Goal: Book appointment/travel/reservation

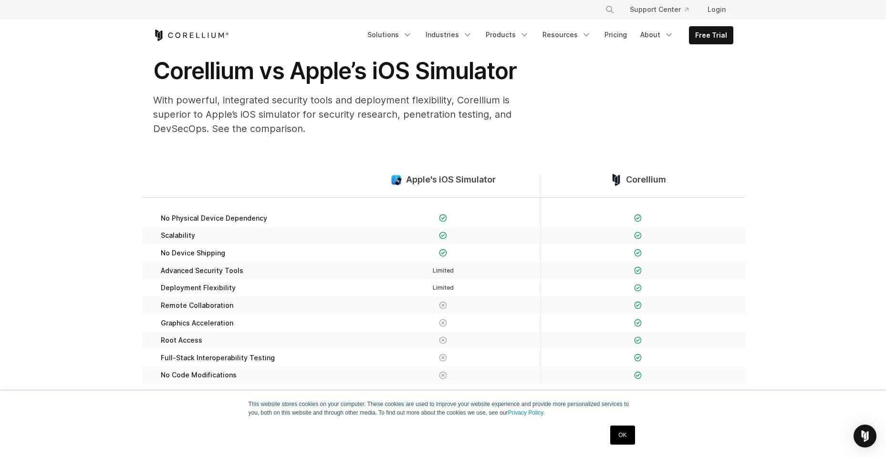
scroll to position [80, 0]
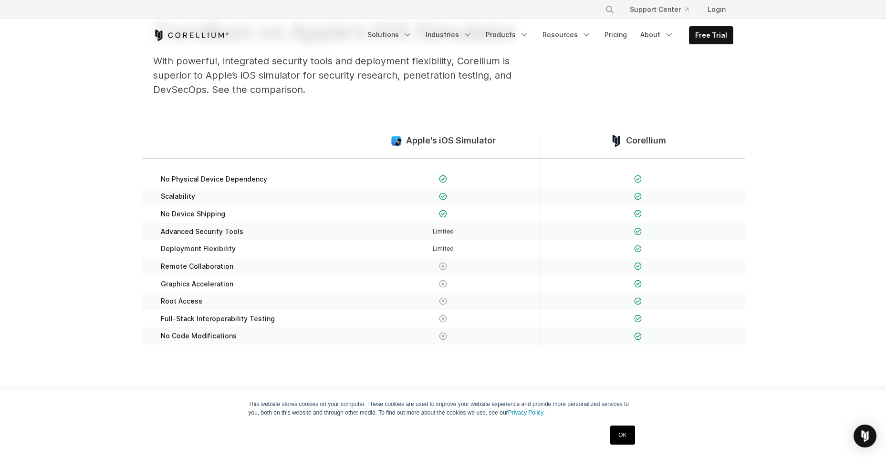
click at [618, 439] on link "OK" at bounding box center [622, 435] width 24 height 19
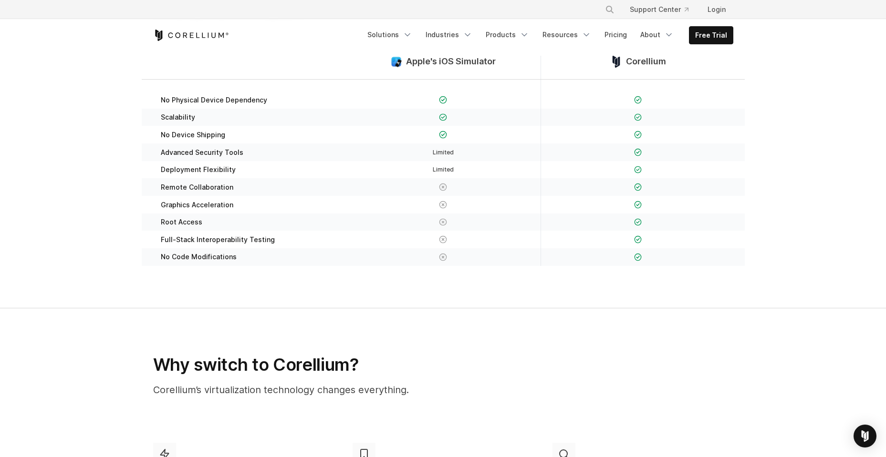
scroll to position [0, 0]
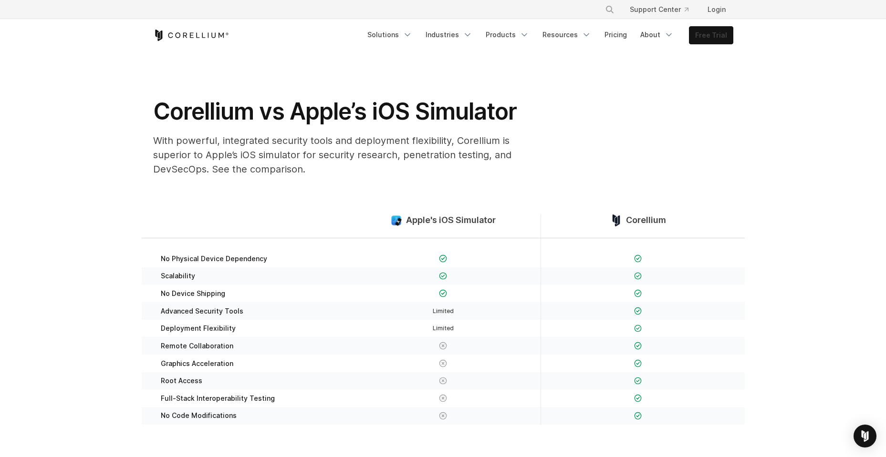
click at [714, 32] on link "Free Trial" at bounding box center [710, 35] width 43 height 17
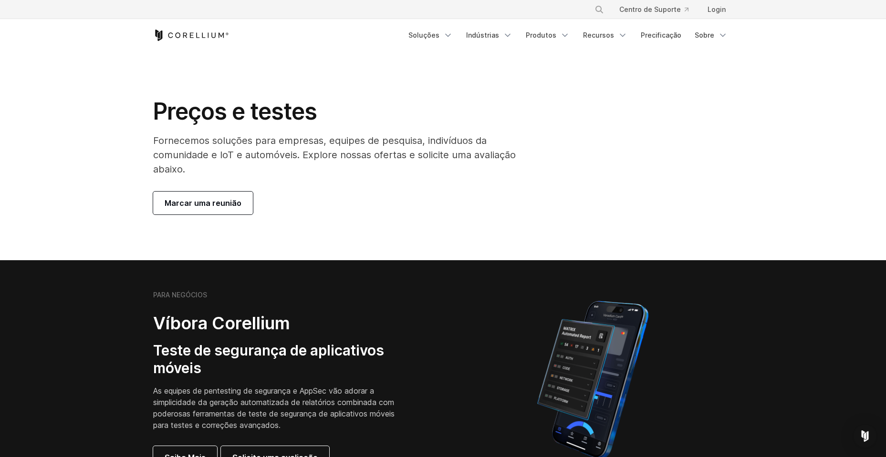
click at [228, 207] on span "Marcar uma reunião" at bounding box center [203, 202] width 77 height 11
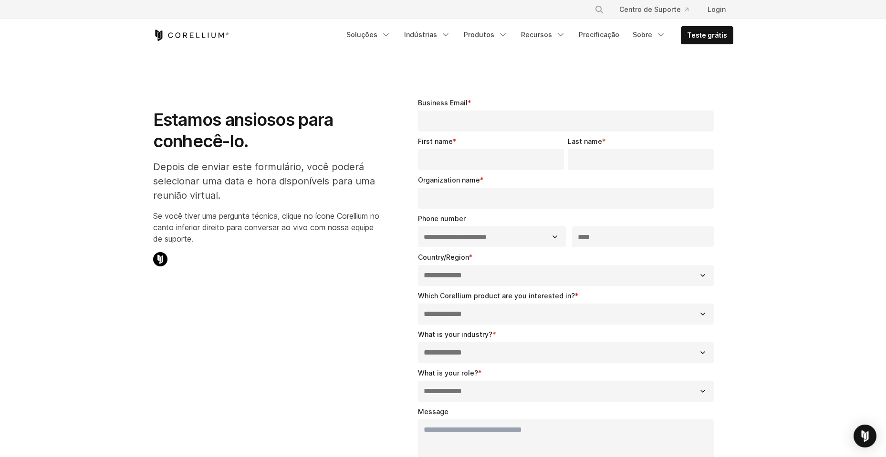
select select "**"
drag, startPoint x: 3, startPoint y: 223, endPoint x: 353, endPoint y: 217, distance: 350.1
click at [353, 217] on p "Se você tiver uma pergunta técnica, clique no ícone Corellium no canto inferior…" at bounding box center [268, 227] width 230 height 34
